Goal: Transaction & Acquisition: Purchase product/service

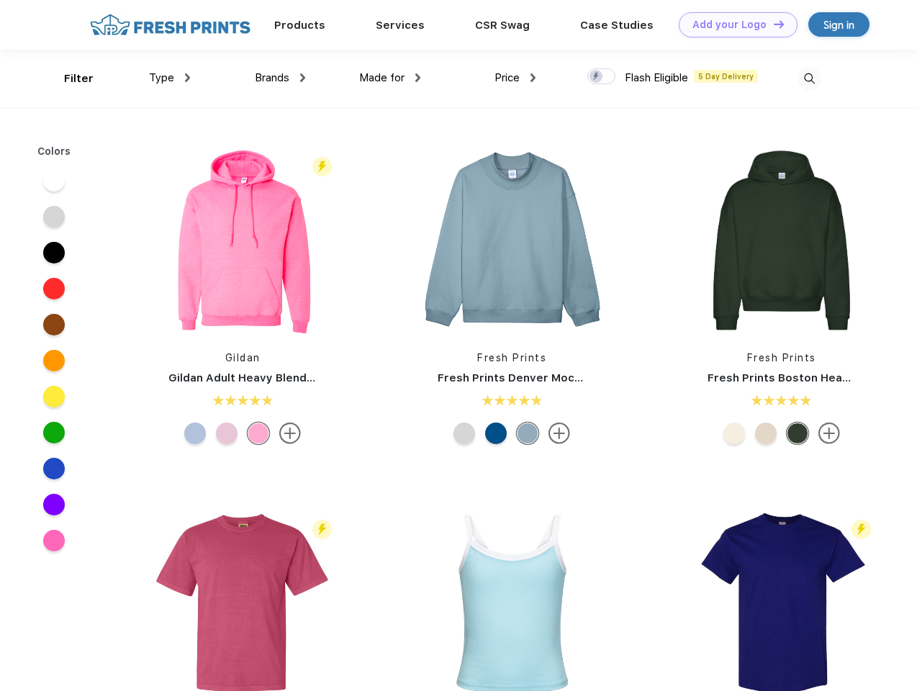
scroll to position [1, 0]
click at [732, 24] on link "Add your Logo Design Tool" at bounding box center [737, 24] width 119 height 25
click at [0, 0] on div "Design Tool" at bounding box center [0, 0] width 0 height 0
click at [772, 24] on link "Add your Logo Design Tool" at bounding box center [737, 24] width 119 height 25
click at [69, 78] on div "Filter" at bounding box center [78, 79] width 29 height 17
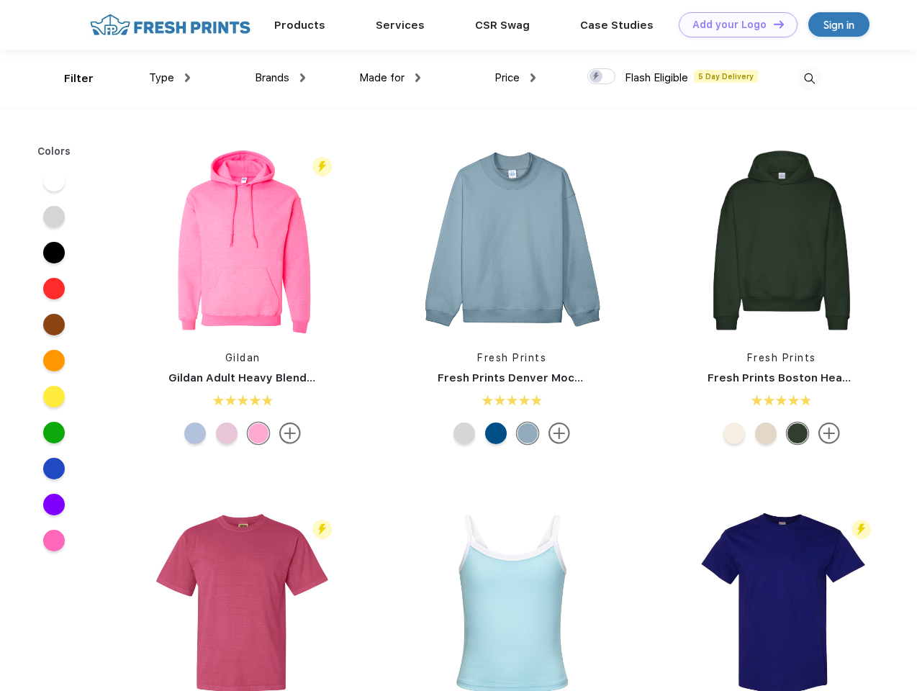
click at [170, 78] on span "Type" at bounding box center [161, 77] width 25 height 13
click at [280, 78] on span "Brands" at bounding box center [272, 77] width 35 height 13
click at [390, 78] on span "Made for" at bounding box center [381, 77] width 45 height 13
click at [515, 78] on span "Price" at bounding box center [506, 77] width 25 height 13
click at [602, 77] on div at bounding box center [601, 76] width 28 height 16
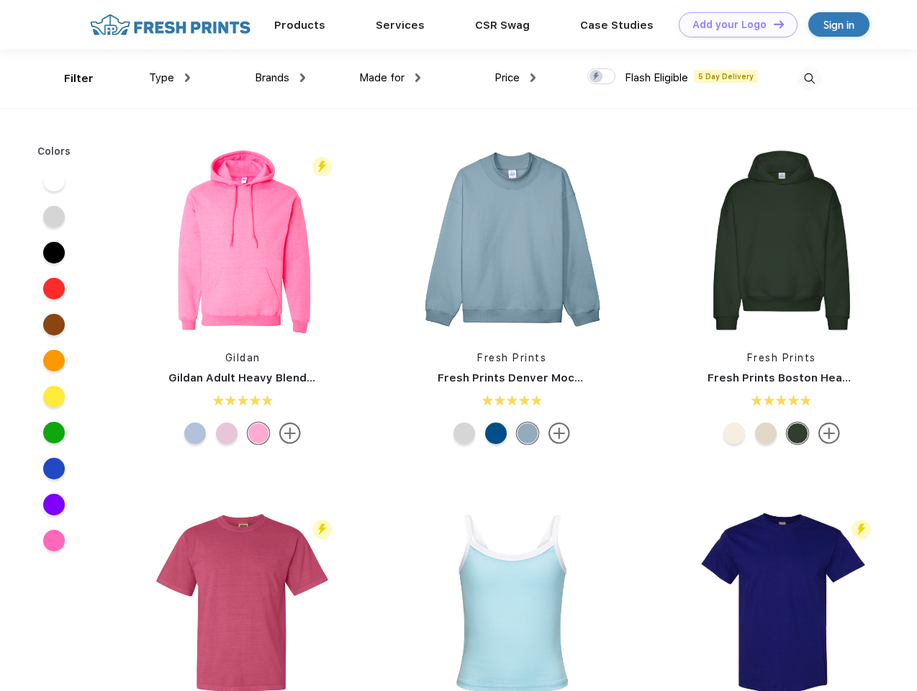
click at [596, 77] on input "checkbox" at bounding box center [591, 72] width 9 height 9
click at [809, 78] on img at bounding box center [809, 79] width 24 height 24
